Goal: Information Seeking & Learning: Learn about a topic

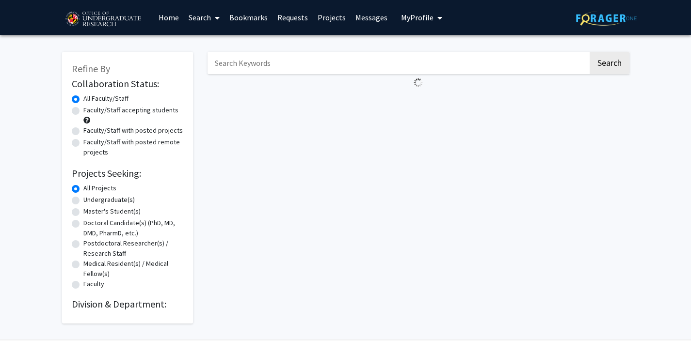
click at [189, 94] on div "Refine By Collaboration Status: Collaboration Status All Faculty/Staff Collabor…" at bounding box center [127, 188] width 131 height 272
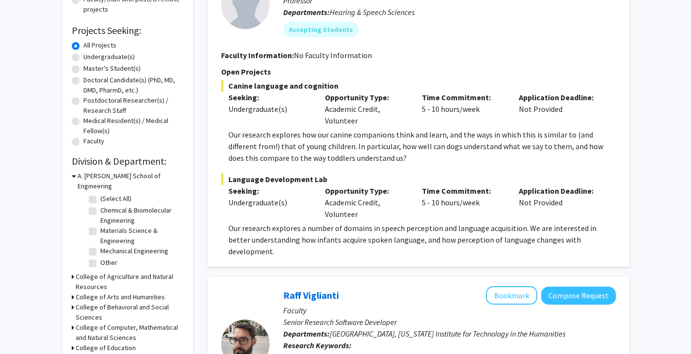
scroll to position [143, 0]
click at [95, 59] on label "Undergraduate(s)" at bounding box center [108, 56] width 51 height 10
click at [90, 58] on input "Undergraduate(s)" at bounding box center [86, 54] width 6 height 6
radio input "true"
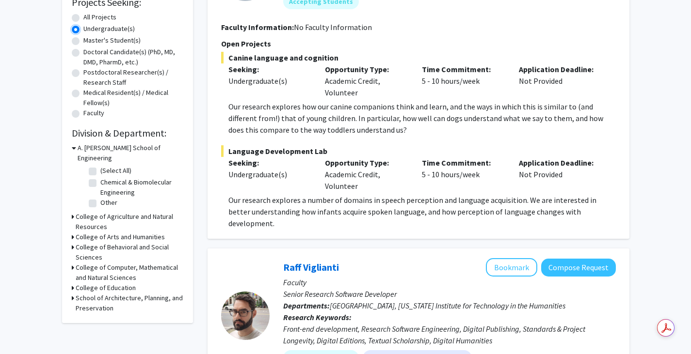
scroll to position [172, 0]
click at [76, 149] on div "A. [PERSON_NAME] School of Engineering" at bounding box center [127, 152] width 111 height 20
click at [100, 165] on label "(Select All)" at bounding box center [115, 170] width 31 height 10
click at [100, 165] on input "(Select All)" at bounding box center [103, 168] width 6 height 6
checkbox input "true"
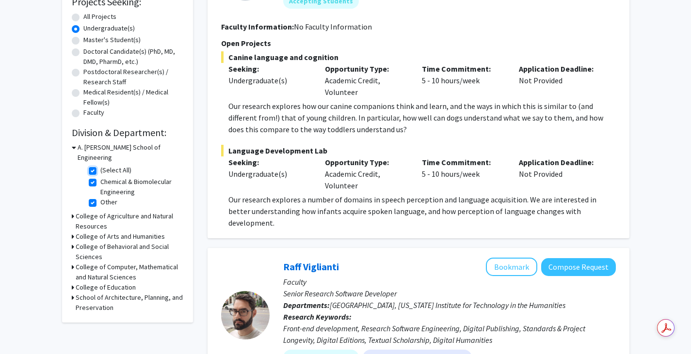
checkbox input "true"
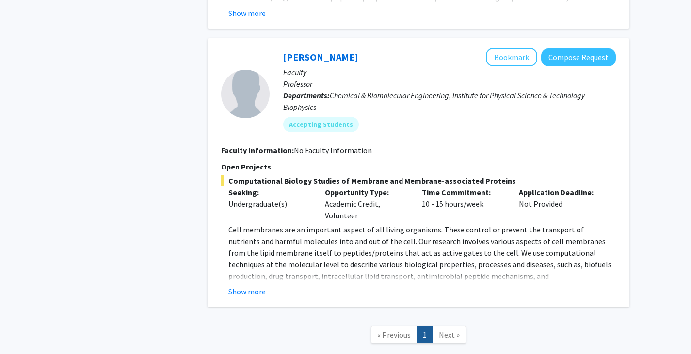
scroll to position [531, 0]
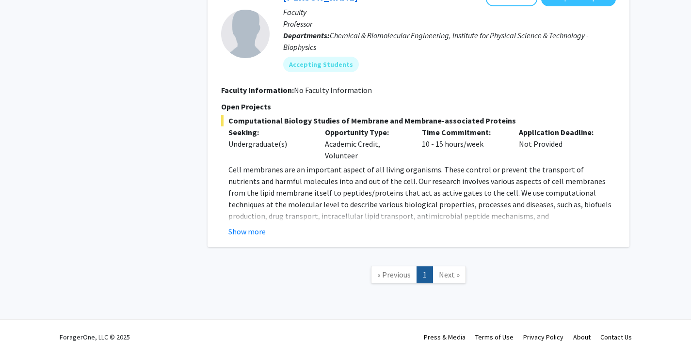
click at [252, 228] on button "Show more" at bounding box center [246, 232] width 37 height 12
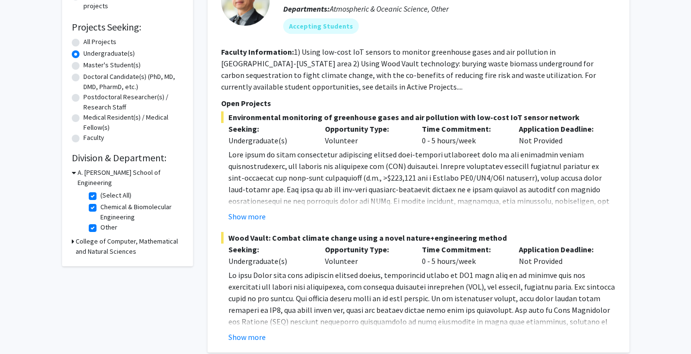
scroll to position [145, 0]
